Goal: Task Accomplishment & Management: Use online tool/utility

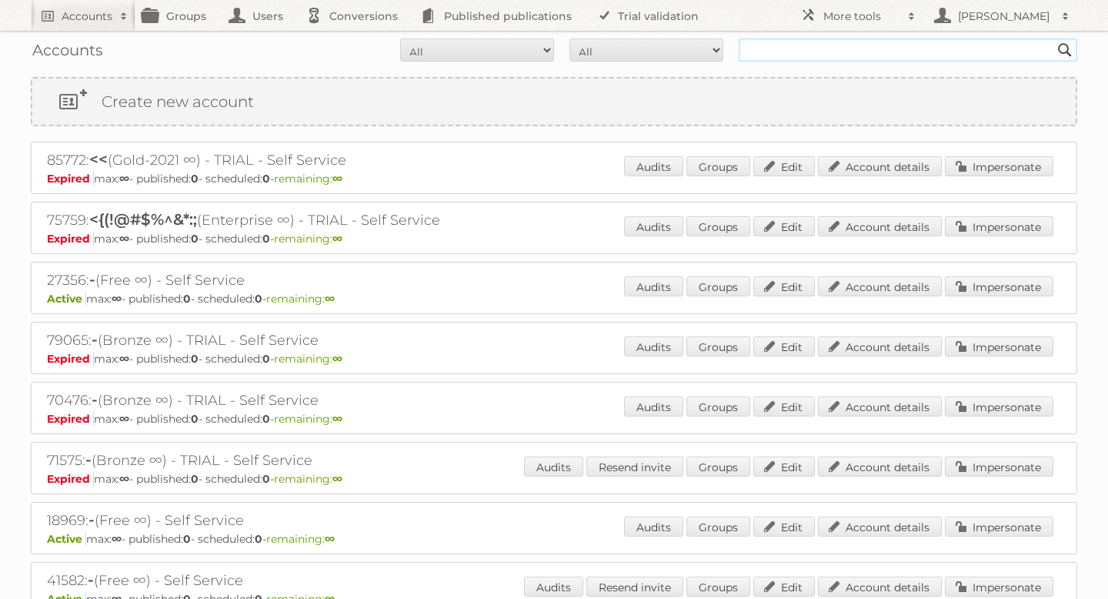
click at [808, 43] on input "text" at bounding box center [908, 49] width 339 height 23
type input "[DOMAIN_NAME]"
click at [1054, 38] on input "Search" at bounding box center [1065, 49] width 23 height 23
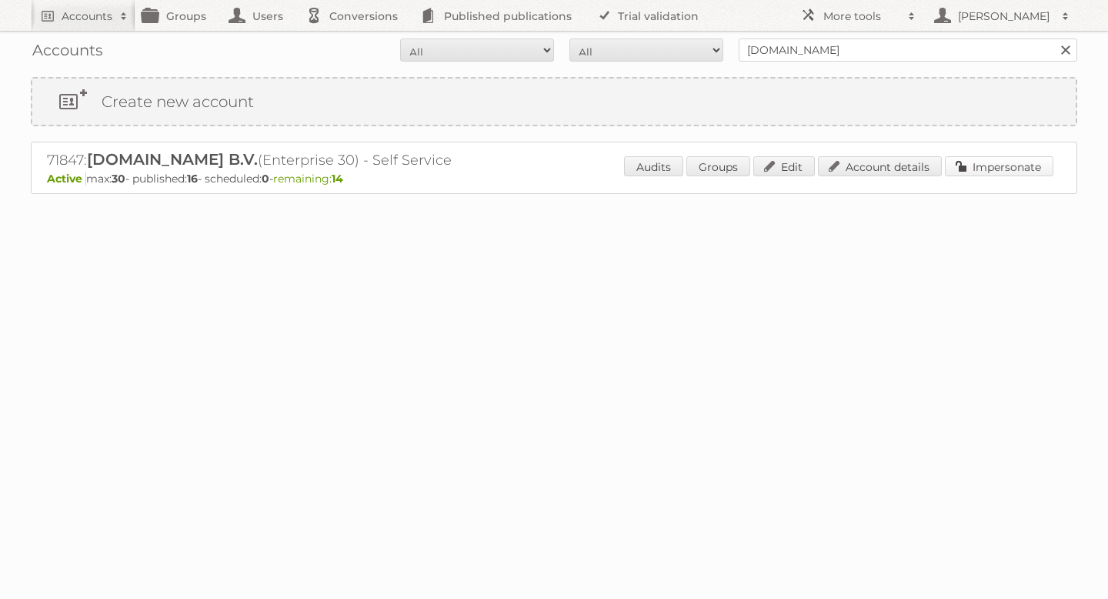
click at [991, 169] on link "Impersonate" at bounding box center [999, 166] width 109 height 20
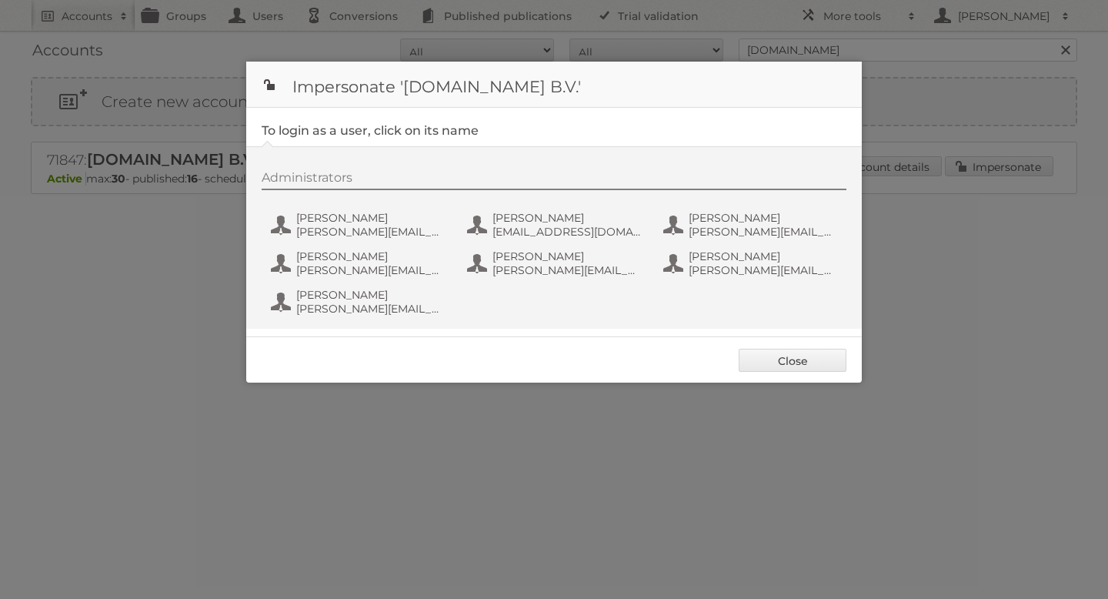
click at [336, 246] on div "Administrators Étienne [EMAIL_ADDRESS][DOMAIN_NAME] [PERSON_NAME] [EMAIL_ADDRES…" at bounding box center [562, 245] width 600 height 151
click at [333, 227] on span "[PERSON_NAME][EMAIL_ADDRESS][DOMAIN_NAME]" at bounding box center [370, 232] width 149 height 14
